Goal: Obtain resource: Download file/media

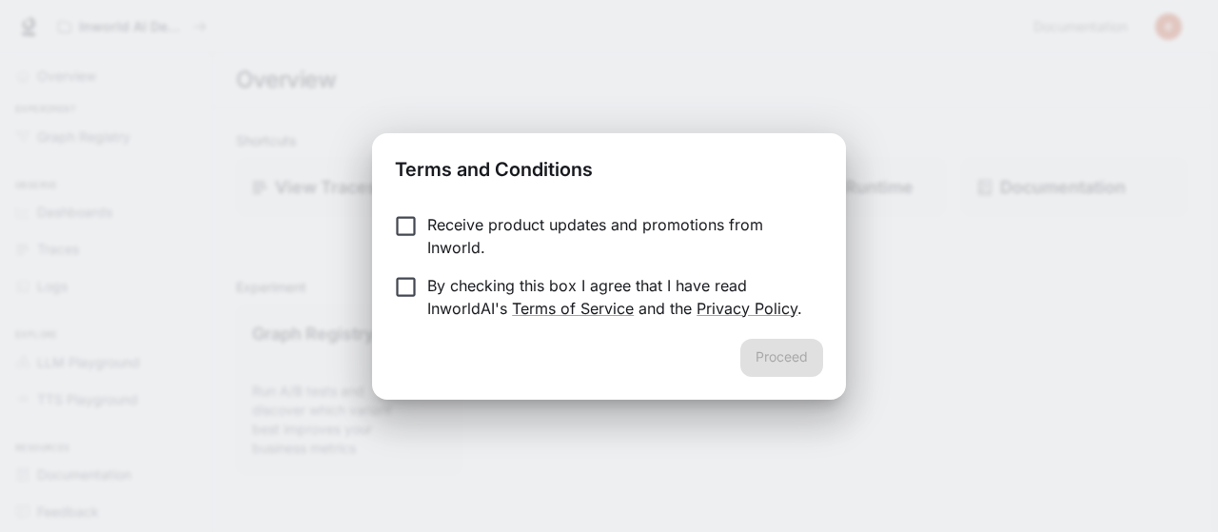
click at [454, 218] on p "Receive product updates and promotions from Inworld." at bounding box center [617, 236] width 381 height 46
click at [427, 274] on p "By checking this box I agree that I have read InworldAI's Terms of Service and …" at bounding box center [617, 297] width 381 height 46
click at [765, 362] on button "Proceed" at bounding box center [781, 358] width 83 height 38
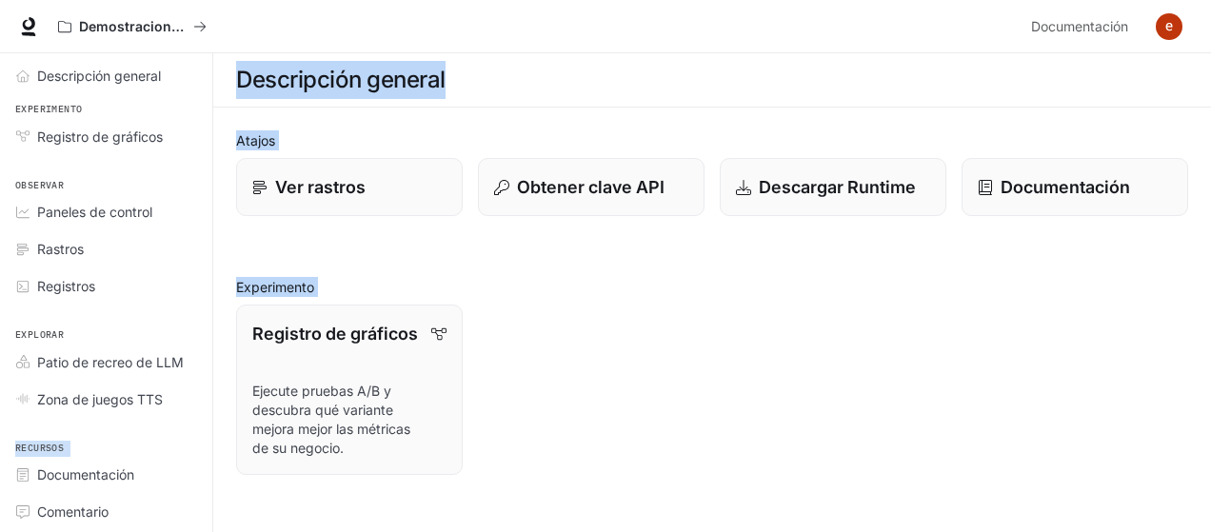
click at [215, 345] on div "Saltar al contenido principal Demostraciones de IA en el mundo Documentación Do…" at bounding box center [605, 507] width 1211 height 1015
click at [516, 344] on div "Registro de gráficos Ejecute pruebas A/B y descubra qué variante mejora mejor l…" at bounding box center [704, 382] width 967 height 186
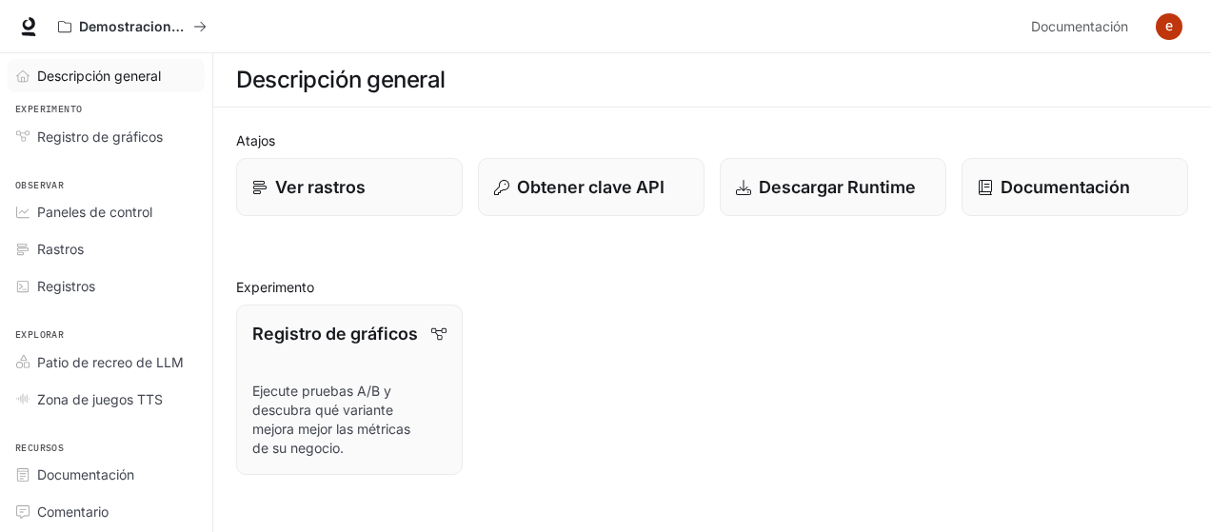
click at [129, 72] on font "Descripción general" at bounding box center [99, 76] width 124 height 16
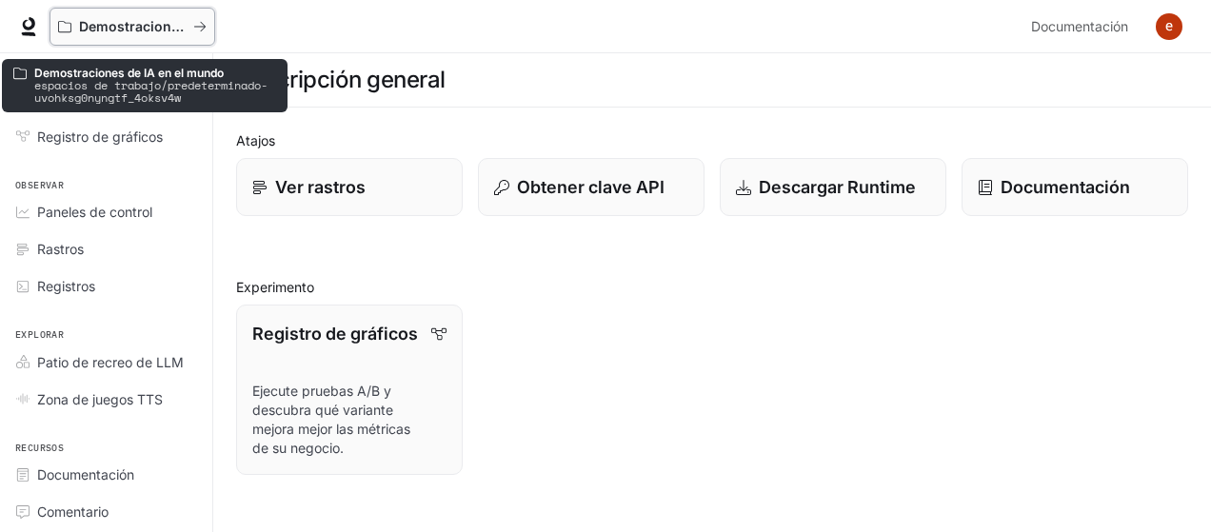
click at [162, 20] on font "Demostraciones de IA en el mundo" at bounding box center [194, 26] width 230 height 16
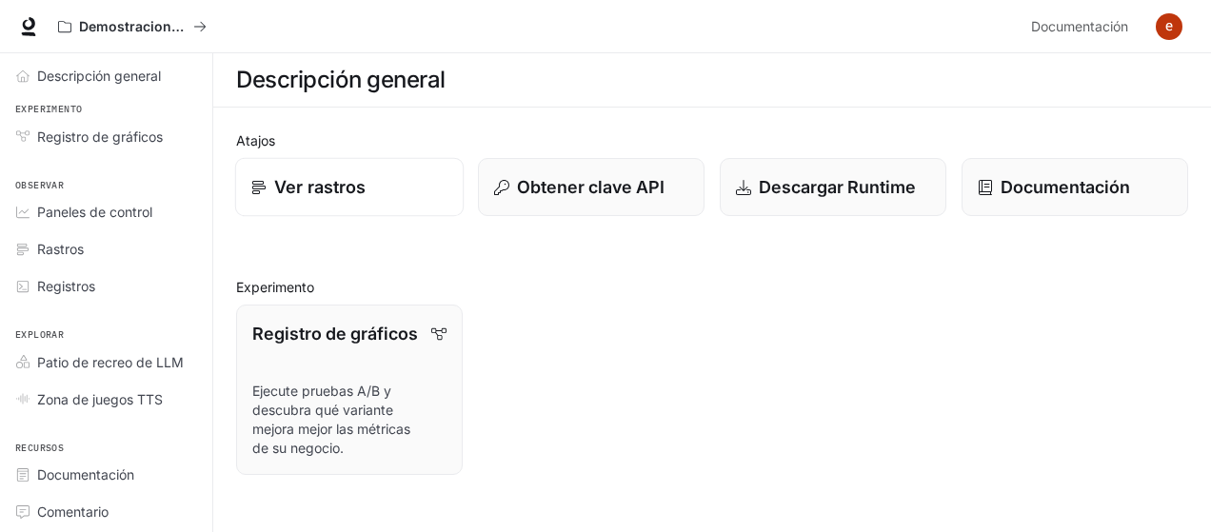
click at [384, 209] on link "Ver rastros" at bounding box center [349, 187] width 228 height 59
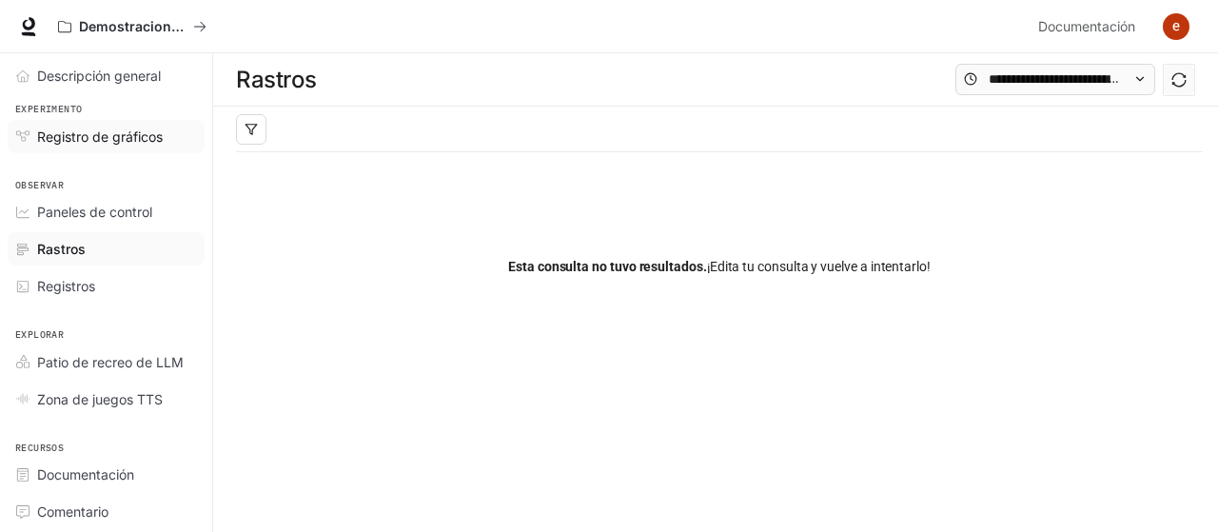
click at [144, 131] on font "Registro de gráficos" at bounding box center [100, 136] width 126 height 16
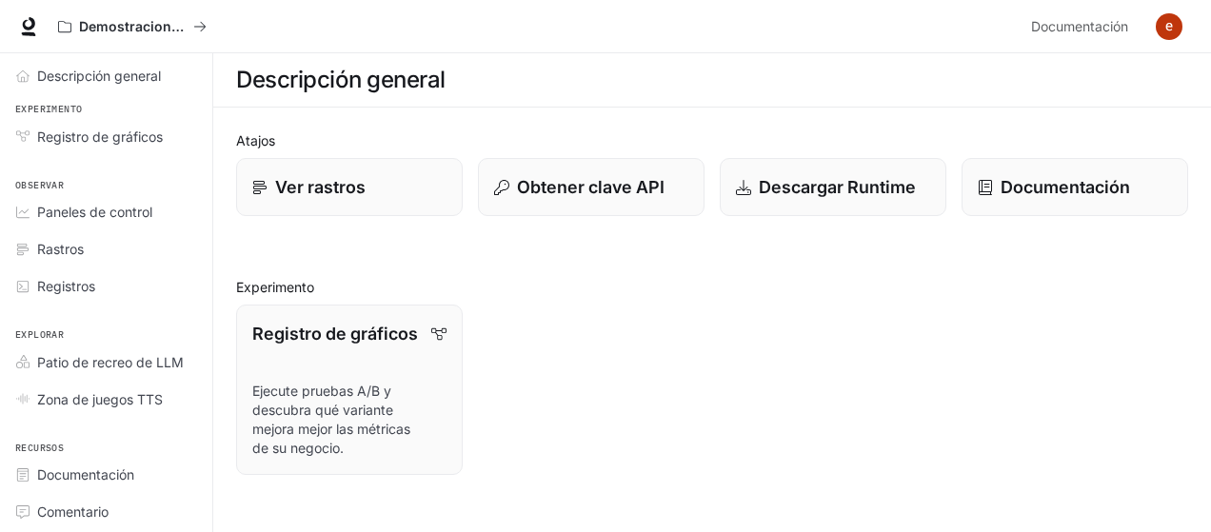
click at [1009, 369] on div "Registro de gráficos Ejecute pruebas A/B y descubra qué variante mejora mejor l…" at bounding box center [704, 382] width 967 height 186
click at [884, 183] on font "Descargar Runtime" at bounding box center [837, 187] width 159 height 20
